Goal: Navigation & Orientation: Find specific page/section

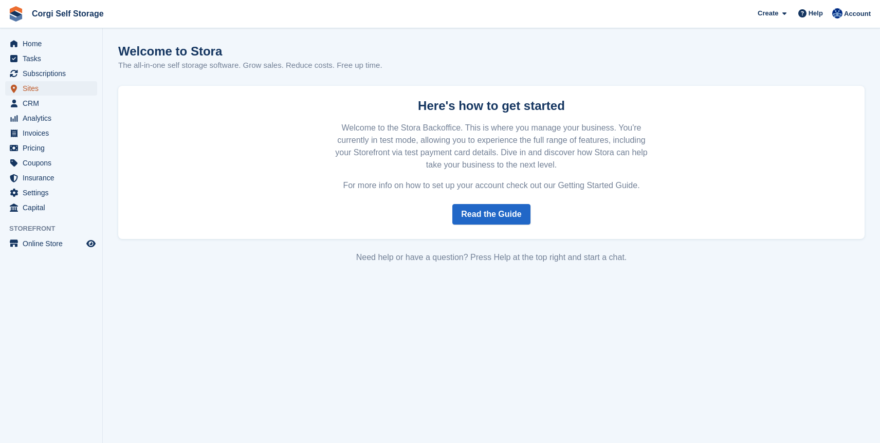
click at [43, 90] on span "Sites" at bounding box center [54, 88] width 62 height 14
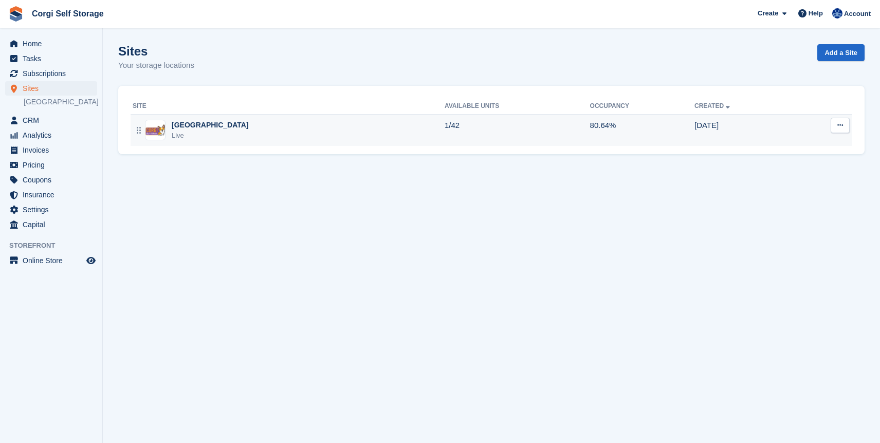
click at [237, 123] on div "[GEOGRAPHIC_DATA]" at bounding box center [210, 125] width 77 height 11
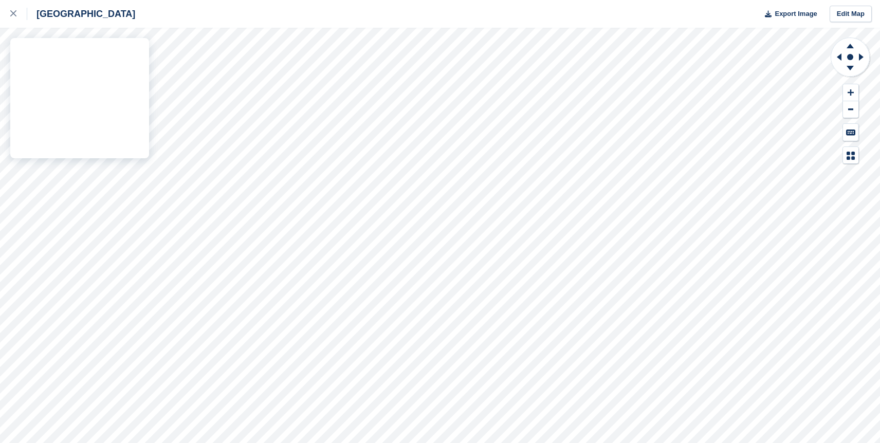
click at [121, 110] on div "Woodbridge Road, Sleaford Export Image Edit Map" at bounding box center [440, 221] width 880 height 443
click at [831, 109] on div at bounding box center [850, 100] width 41 height 127
click at [836, 122] on div at bounding box center [850, 100] width 41 height 127
click at [835, 110] on div at bounding box center [850, 100] width 41 height 127
click at [831, 128] on div at bounding box center [850, 100] width 41 height 127
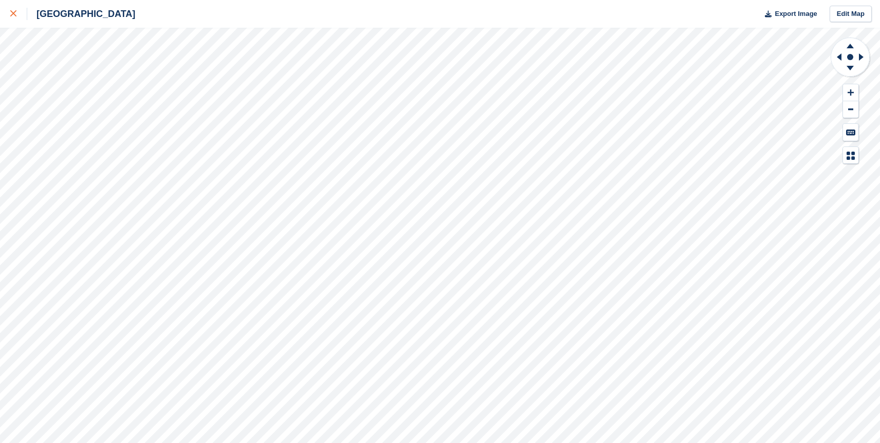
click at [9, 13] on link at bounding box center [13, 14] width 27 height 28
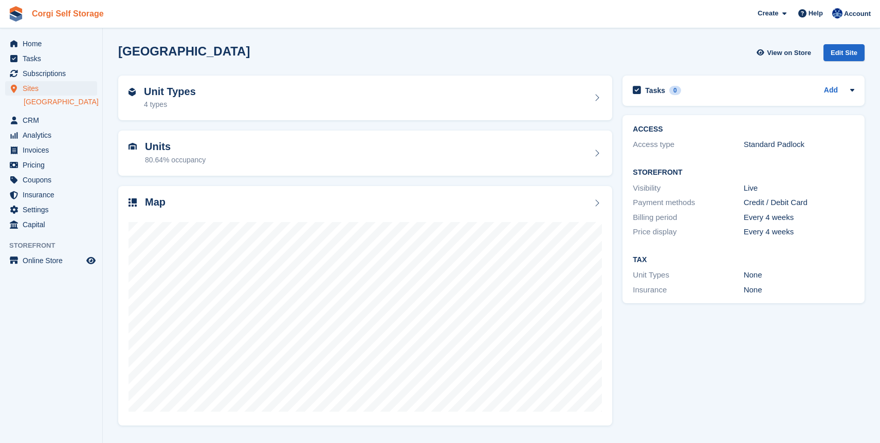
click at [55, 16] on link "Corgi Self Storage" at bounding box center [68, 13] width 80 height 17
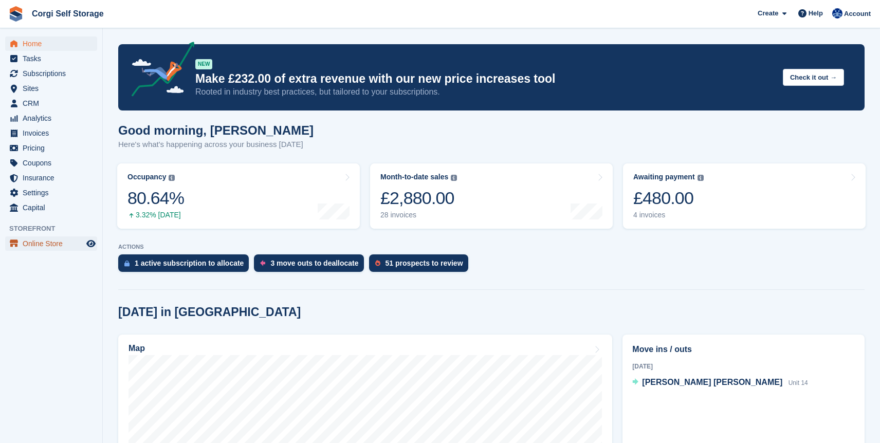
click at [39, 248] on span "Online Store" at bounding box center [54, 243] width 62 height 14
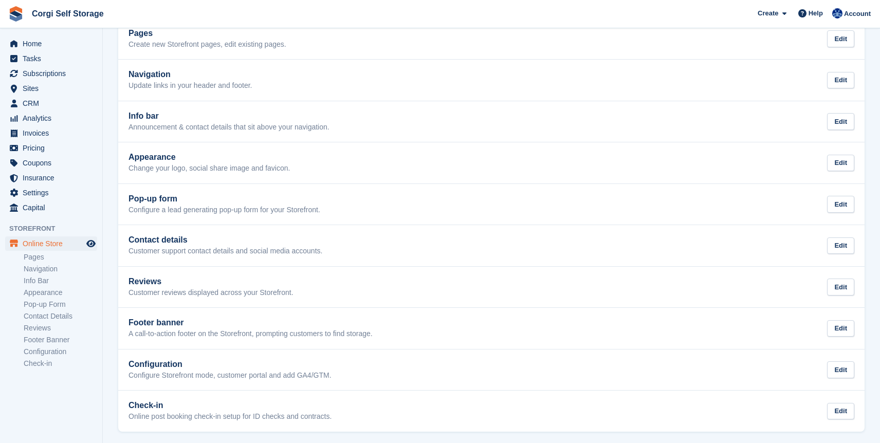
scroll to position [70, 0]
click at [32, 363] on link "Check-in" at bounding box center [60, 364] width 73 height 10
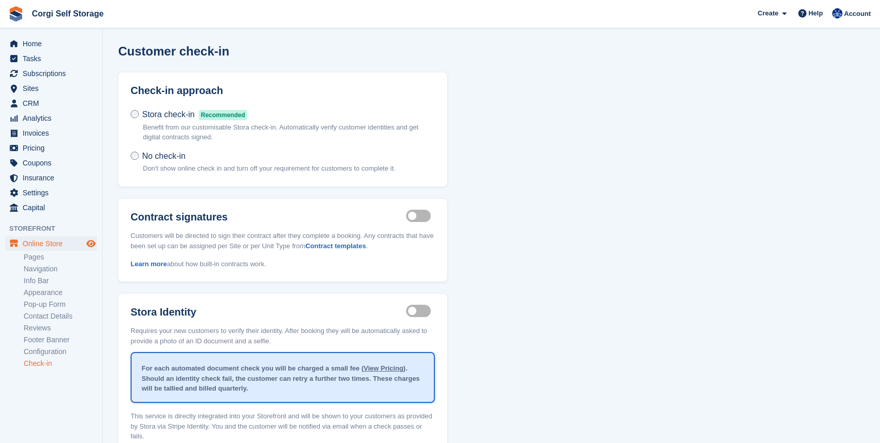
click at [91, 244] on icon "Preview store" at bounding box center [90, 243] width 9 height 8
click at [847, 10] on span "Account" at bounding box center [857, 14] width 27 height 10
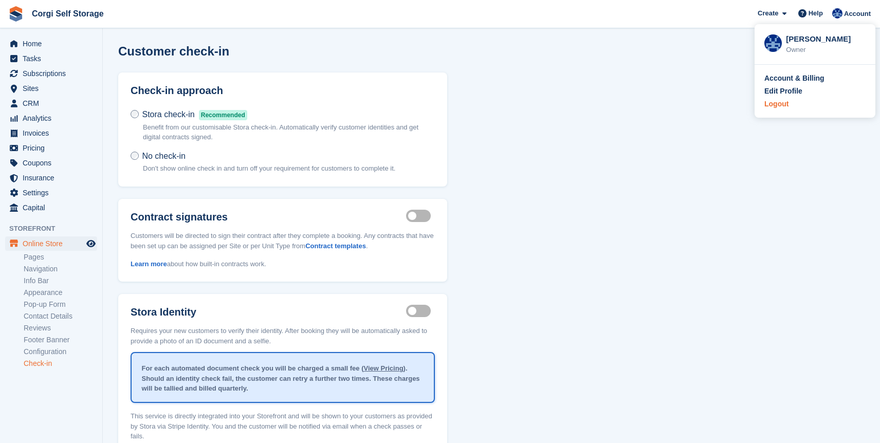
click at [798, 103] on div "Logout" at bounding box center [814, 104] width 101 height 11
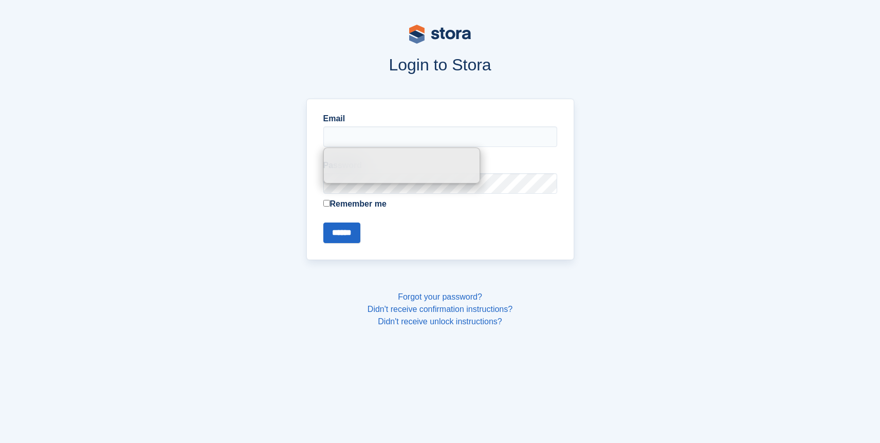
click at [765, 92] on div "Email Password Remember me ******" at bounding box center [440, 179] width 672 height 174
